Goal: Task Accomplishment & Management: Manage account settings

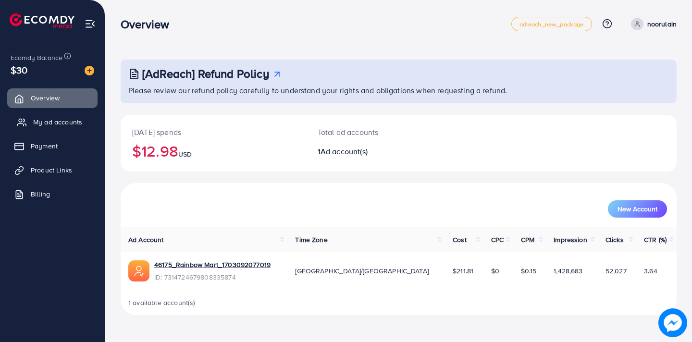
click at [57, 126] on span "My ad accounts" at bounding box center [57, 122] width 49 height 10
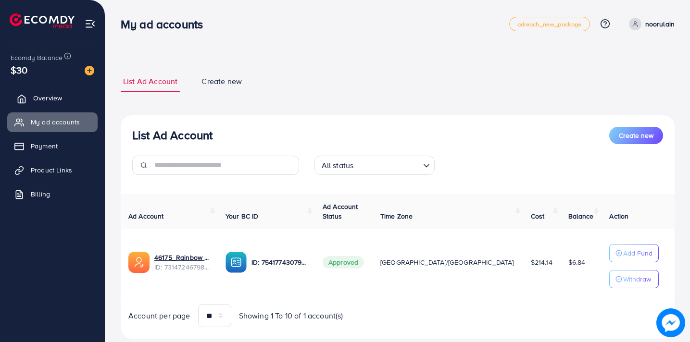
click at [64, 97] on link "Overview" at bounding box center [52, 97] width 90 height 19
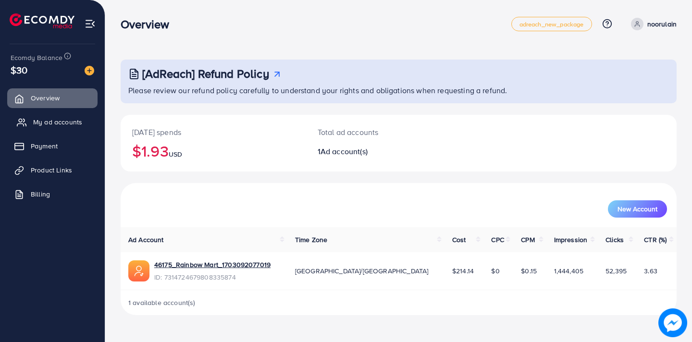
click at [58, 120] on span "My ad accounts" at bounding box center [57, 122] width 49 height 10
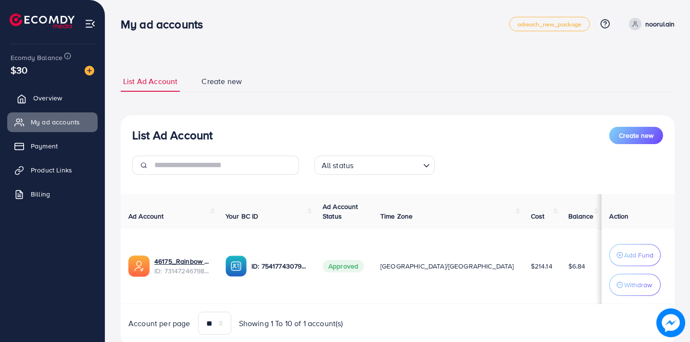
click at [55, 104] on link "Overview" at bounding box center [52, 97] width 90 height 19
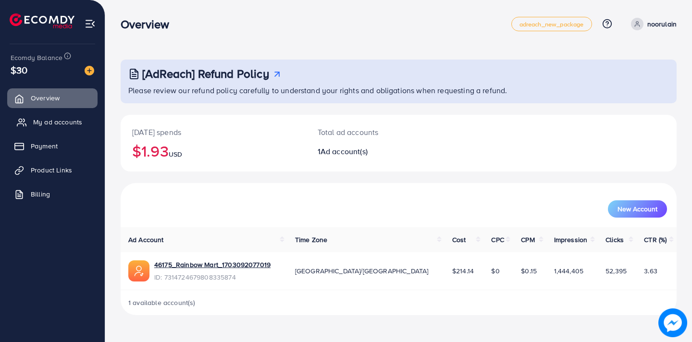
click at [77, 123] on span "My ad accounts" at bounding box center [57, 122] width 49 height 10
